Goal: Task Accomplishment & Management: Manage account settings

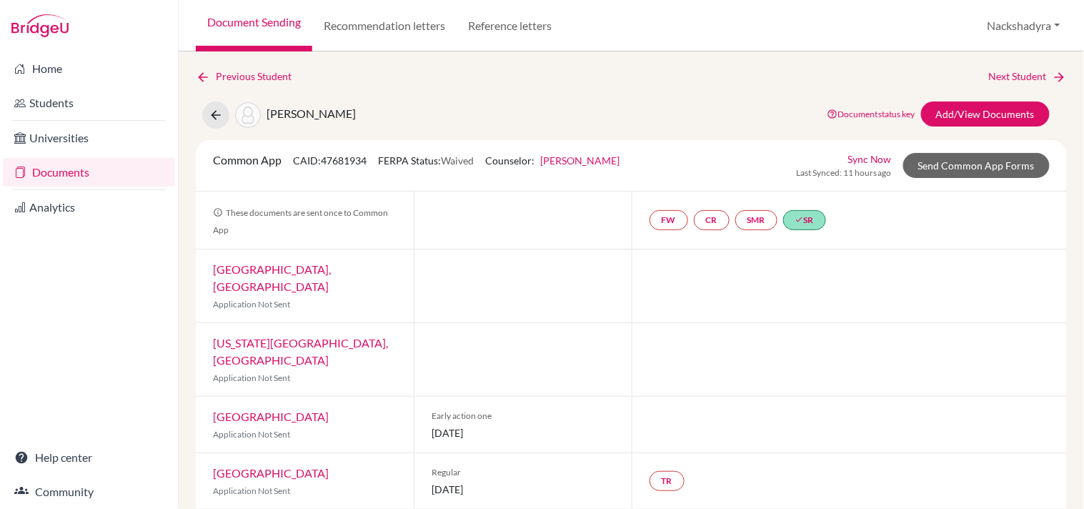
click at [261, 26] on link "Document Sending" at bounding box center [254, 25] width 116 height 51
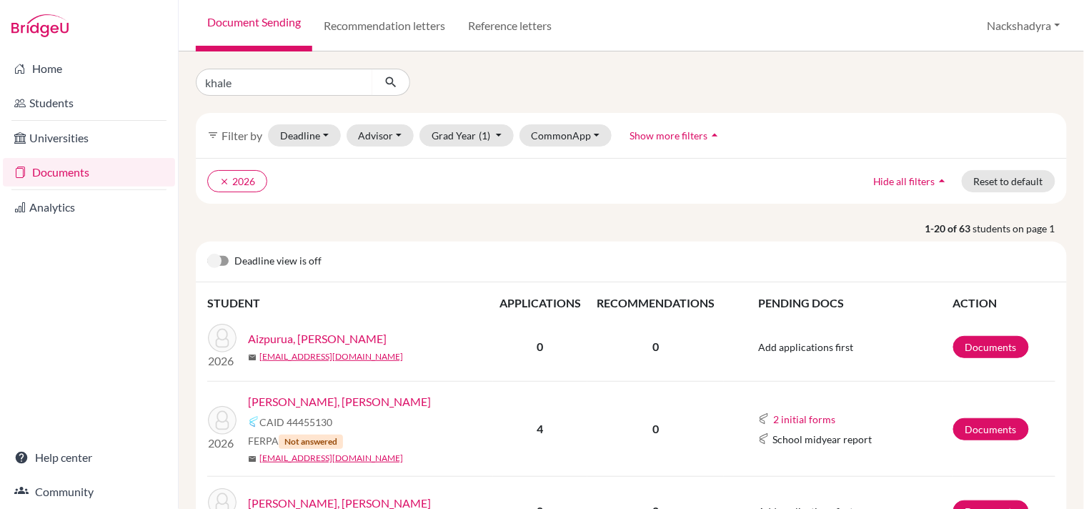
type input "khaled"
click button "submit" at bounding box center [391, 82] width 38 height 27
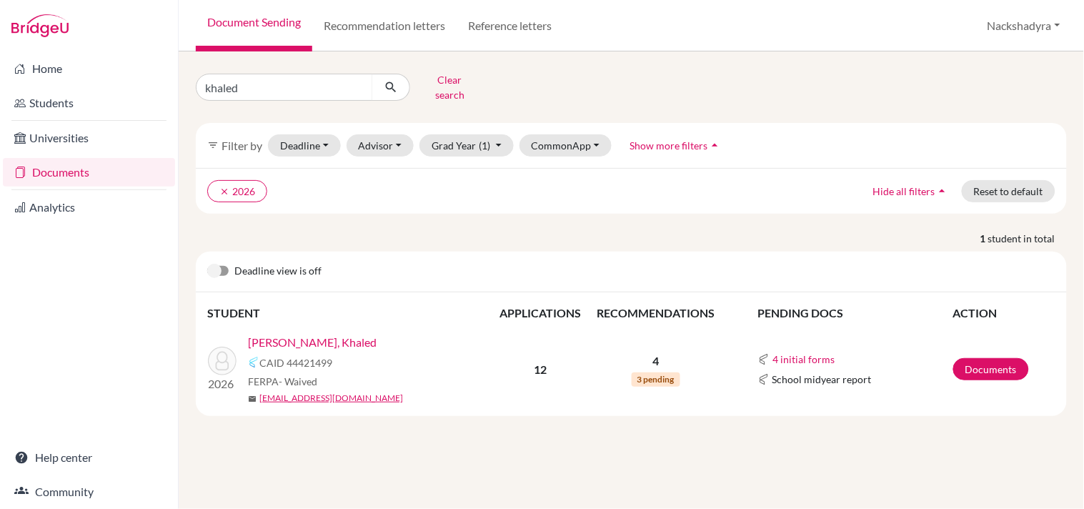
click at [322, 334] on link "[PERSON_NAME], Khaled" at bounding box center [312, 342] width 129 height 17
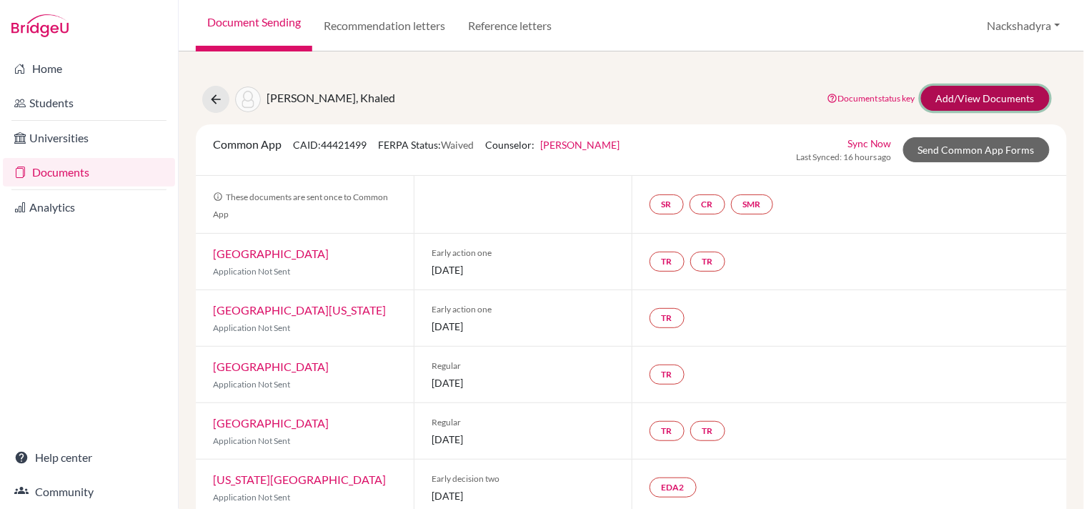
click at [968, 104] on link "Add/View Documents" at bounding box center [985, 98] width 129 height 25
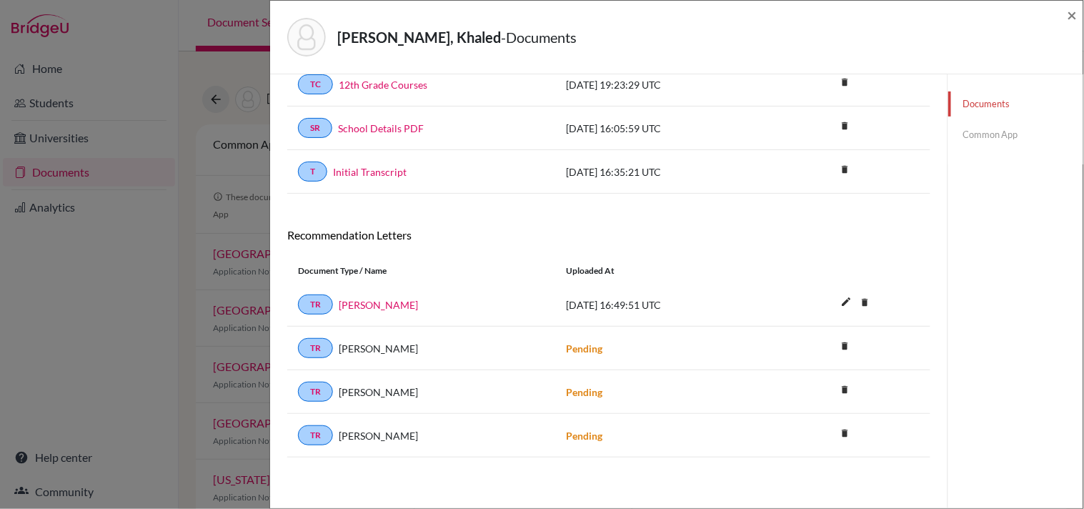
scroll to position [126, 0]
click at [1068, 19] on span "×" at bounding box center [1073, 14] width 10 height 21
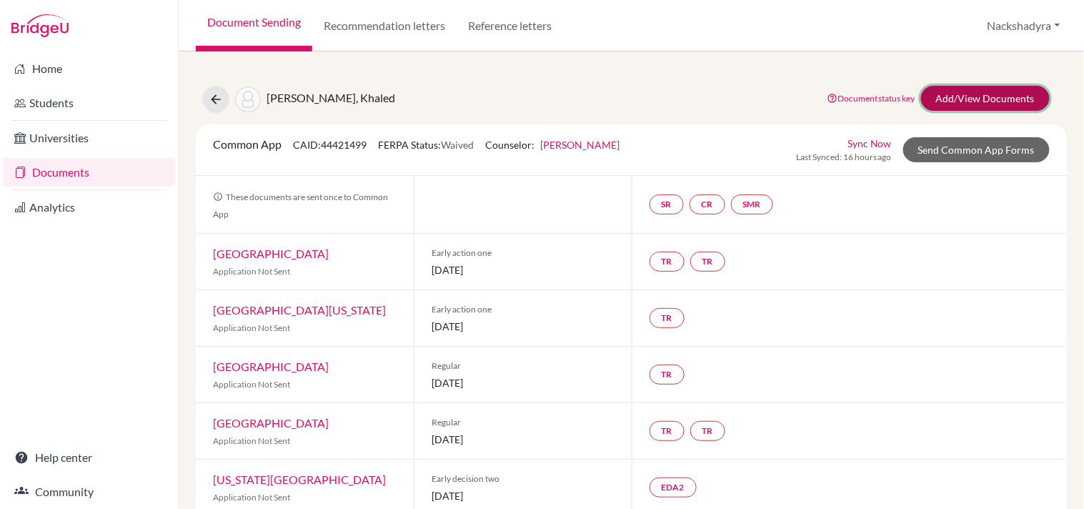
click at [989, 101] on link "Add/View Documents" at bounding box center [985, 98] width 129 height 25
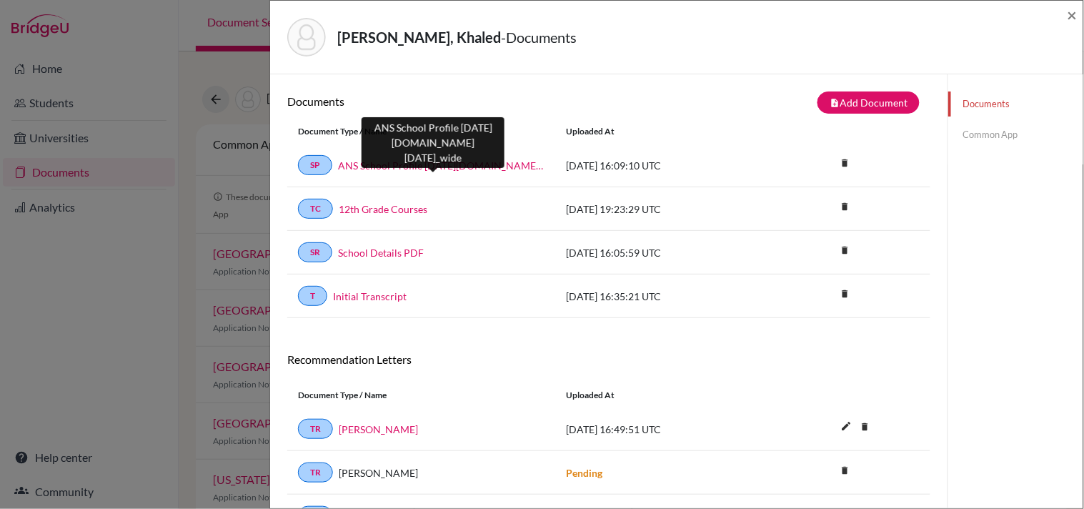
click at [477, 164] on link "ANS School Profile 2025-2026.school_wide" at bounding box center [441, 165] width 207 height 15
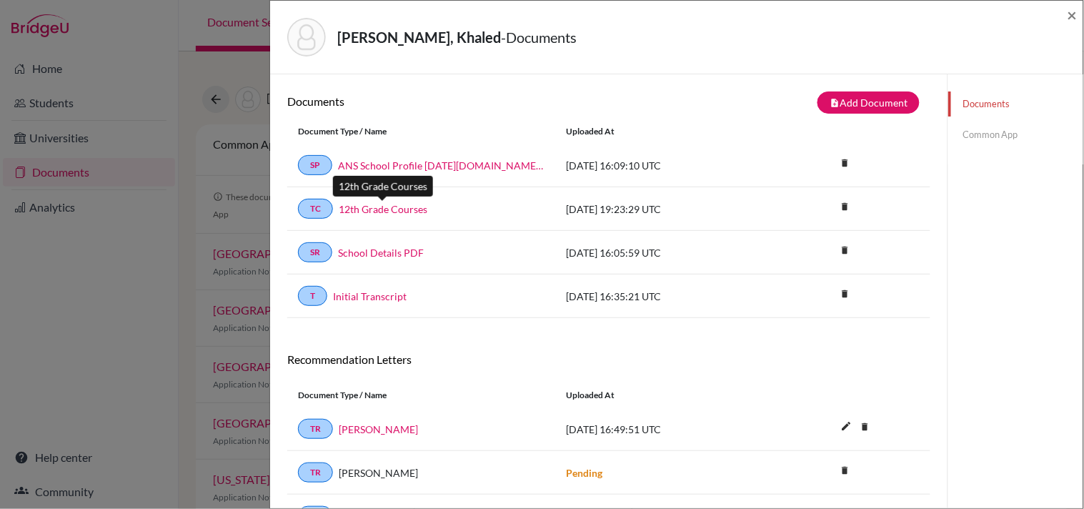
click at [381, 207] on link "12th Grade Courses" at bounding box center [383, 209] width 89 height 15
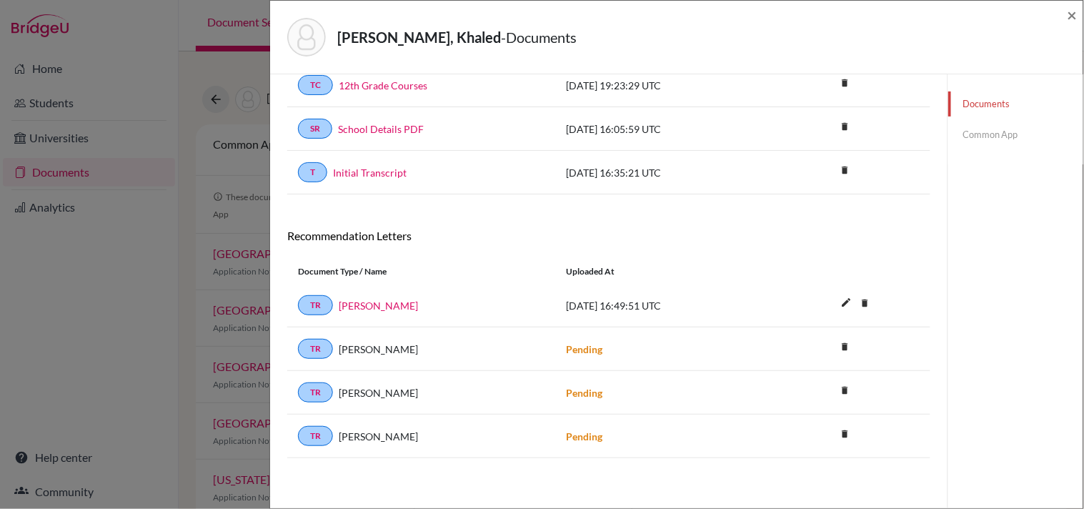
scroll to position [126, 0]
drag, startPoint x: 424, startPoint y: 429, endPoint x: 320, endPoint y: 436, distance: 103.9
click at [320, 436] on div "TR Dr. Susan Clancy" at bounding box center [421, 435] width 247 height 20
click at [397, 367] on div "TR Alexander Mackenzie Pending delete Delete this document? Cancel Delete" at bounding box center [608, 348] width 643 height 44
drag, startPoint x: 397, startPoint y: 427, endPoint x: 367, endPoint y: 377, distance: 57.7
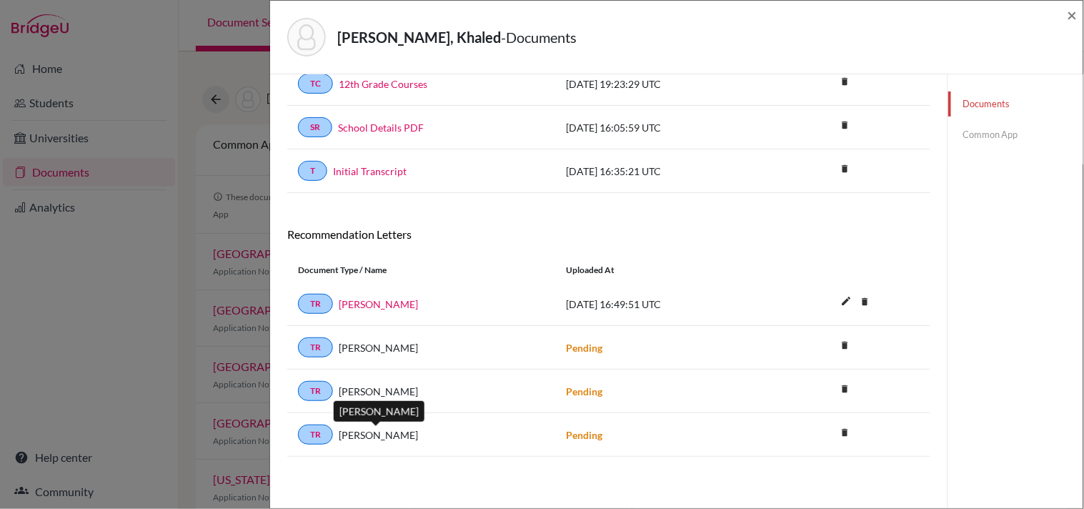
click at [397, 427] on span "Dr. Susan Clancy" at bounding box center [378, 434] width 79 height 15
click at [367, 374] on div "TR Alexander Mackenzie Pending delete Delete this document? Cancel Delete" at bounding box center [608, 391] width 643 height 44
click at [370, 419] on div "TR Dr. Susan Clancy Pending delete Delete this document? Cancel Delete" at bounding box center [608, 435] width 643 height 44
click at [384, 448] on div "TR Dr. Susan Clancy Pending delete Delete this document? Cancel Delete" at bounding box center [608, 435] width 643 height 44
click at [383, 394] on span "Alexander Mackenzie" at bounding box center [378, 391] width 79 height 15
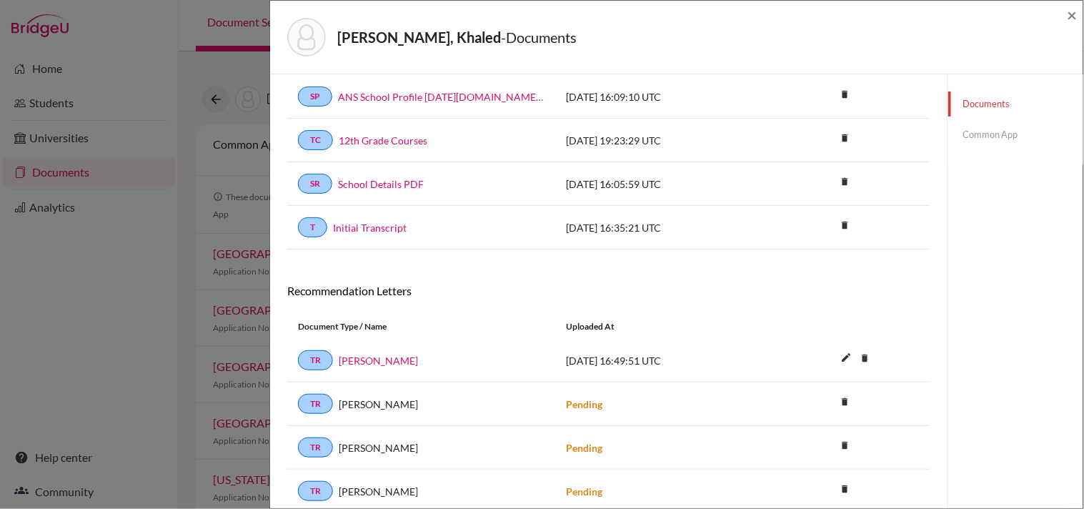
scroll to position [0, 0]
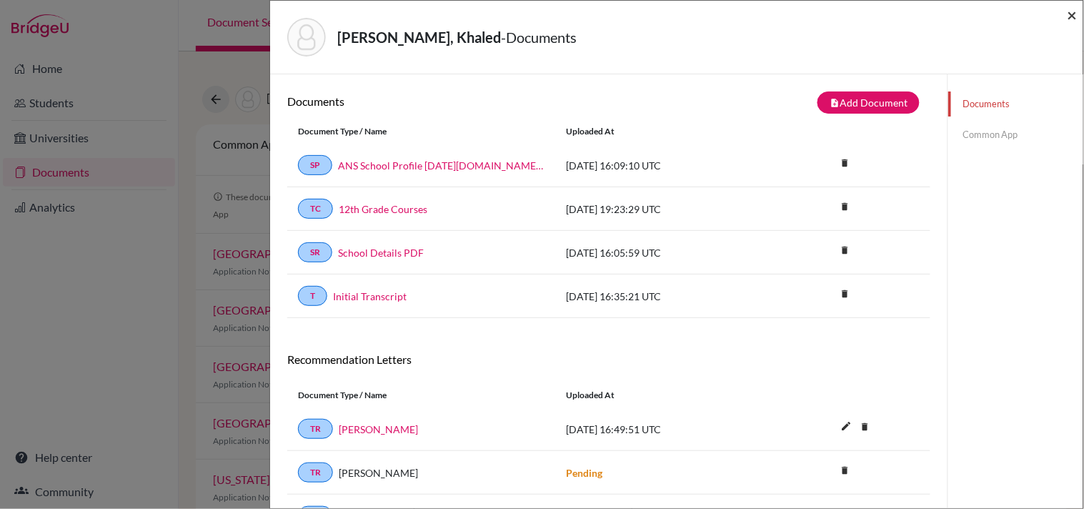
click at [1076, 16] on span "×" at bounding box center [1073, 14] width 10 height 21
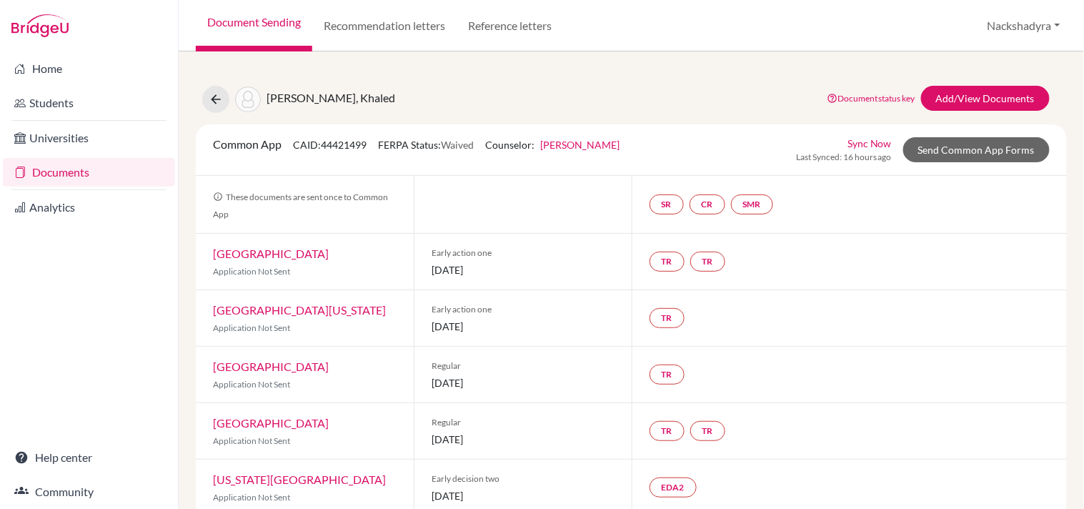
click at [226, 27] on link "Document Sending" at bounding box center [254, 25] width 116 height 51
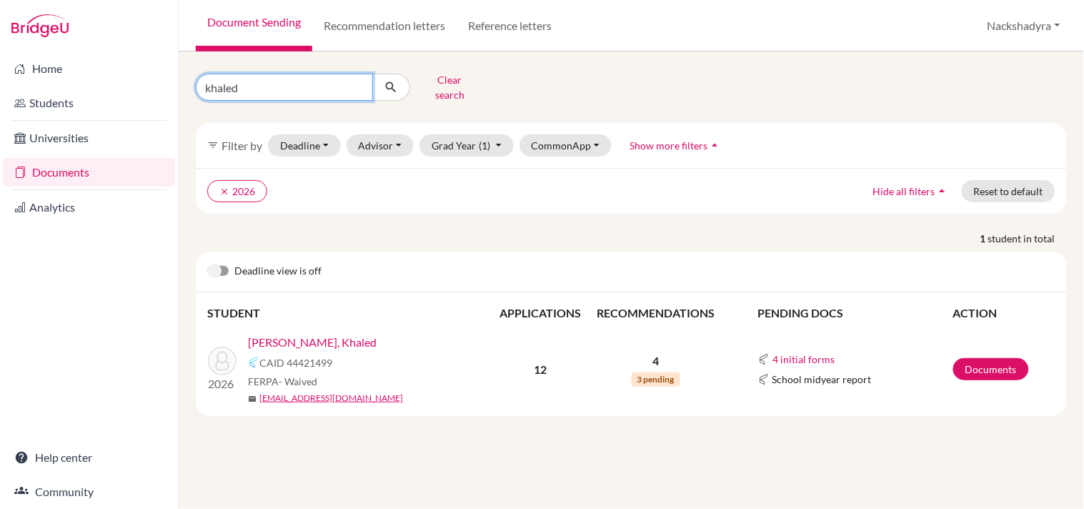
click at [369, 77] on input "khaled" at bounding box center [284, 87] width 177 height 27
click at [356, 79] on input "khaled" at bounding box center [284, 87] width 177 height 27
click at [327, 76] on input "Find student by name..." at bounding box center [284, 87] width 177 height 27
click at [100, 177] on link "Documents" at bounding box center [89, 172] width 172 height 29
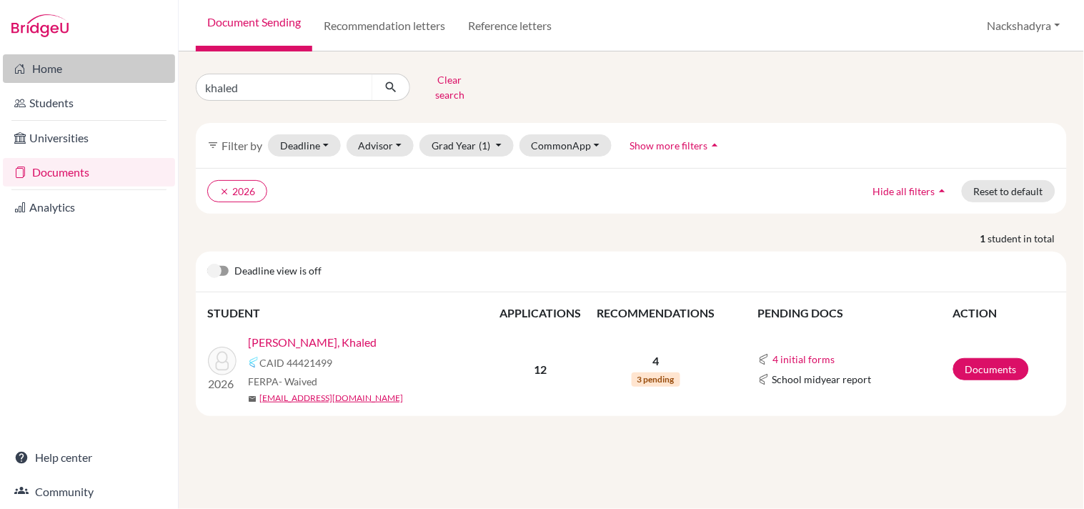
click at [104, 69] on link "Home" at bounding box center [89, 68] width 172 height 29
